Goal: Check status: Check status

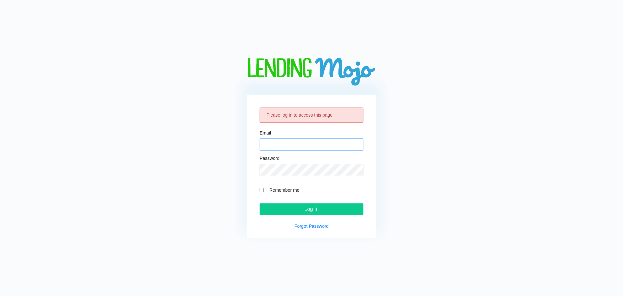
click at [293, 142] on input "Email" at bounding box center [312, 144] width 104 height 12
type input "[PERSON_NAME][EMAIL_ADDRESS][DOMAIN_NAME]"
click at [260, 203] on input "Log In" at bounding box center [312, 209] width 104 height 12
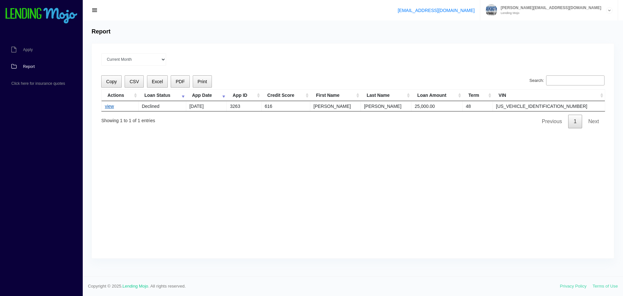
click at [111, 107] on link "view" at bounding box center [109, 106] width 9 height 5
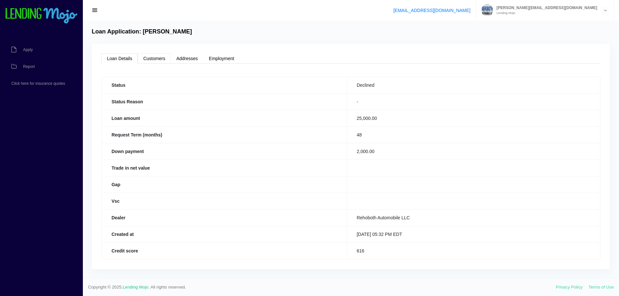
click at [150, 58] on link "Customers" at bounding box center [154, 58] width 33 height 10
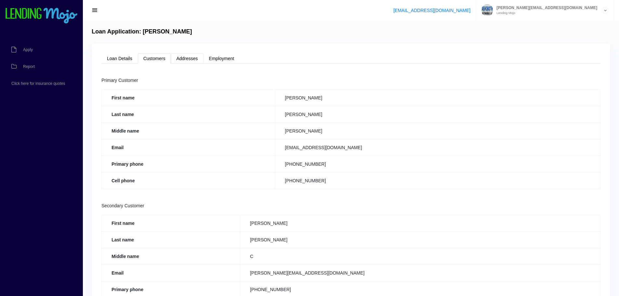
click at [186, 57] on link "Addresses" at bounding box center [187, 58] width 32 height 10
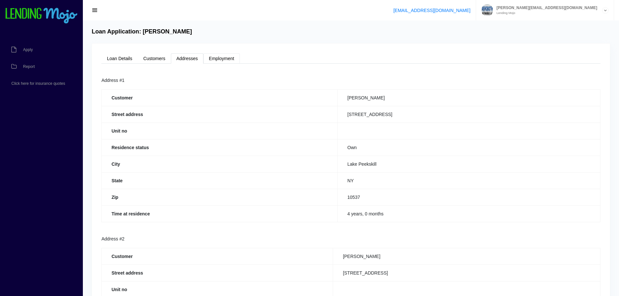
click at [214, 57] on link "Employment" at bounding box center [221, 58] width 36 height 10
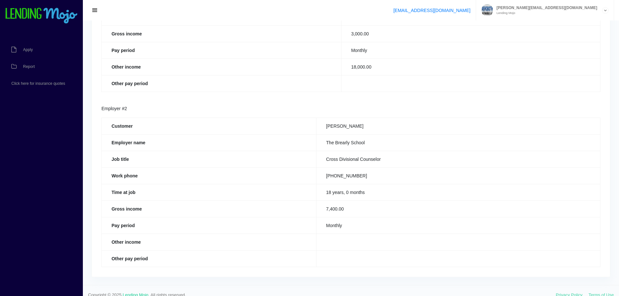
scroll to position [156, 0]
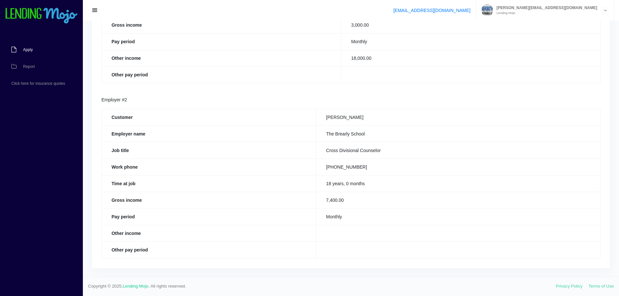
click at [25, 48] on span "Apply" at bounding box center [28, 50] width 10 height 4
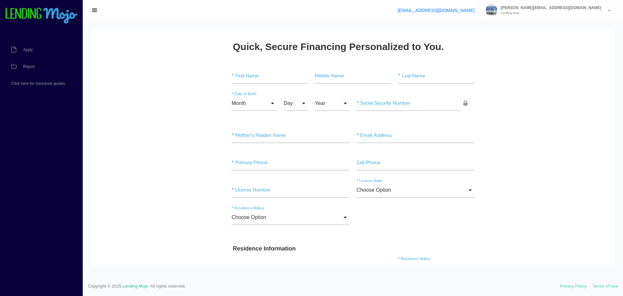
click at [578, 12] on small "Lending Mojo" at bounding box center [550, 12] width 104 height 3
click at [95, 12] on span "button" at bounding box center [95, 10] width 6 height 7
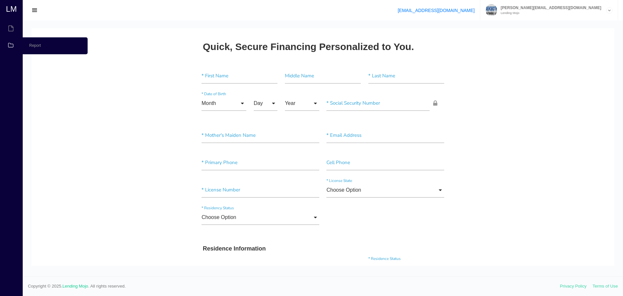
click at [7, 42] on link "Report" at bounding box center [10, 45] width 21 height 17
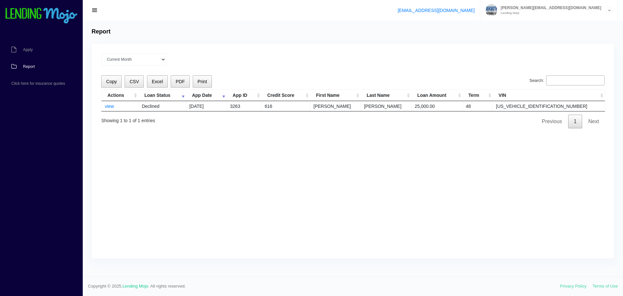
click at [26, 10] on img at bounding box center [41, 16] width 73 height 16
click at [109, 107] on link "view" at bounding box center [109, 106] width 9 height 5
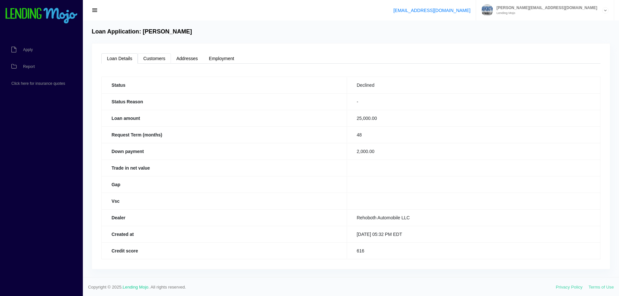
click at [150, 63] on link "Customers" at bounding box center [154, 58] width 33 height 10
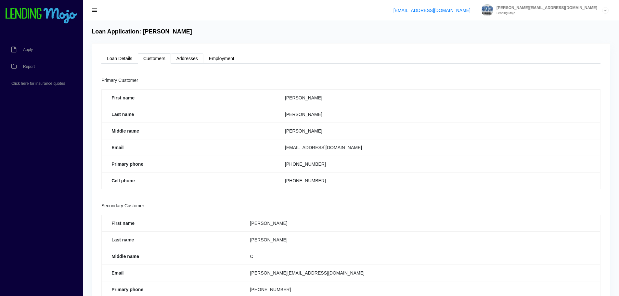
click at [188, 61] on link "Addresses" at bounding box center [187, 58] width 32 height 10
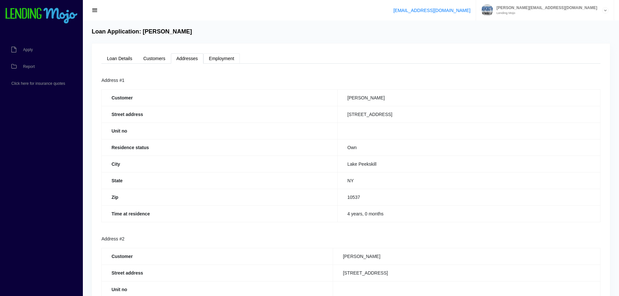
click at [224, 60] on link "Employment" at bounding box center [221, 58] width 36 height 10
